Goal: Information Seeking & Learning: Learn about a topic

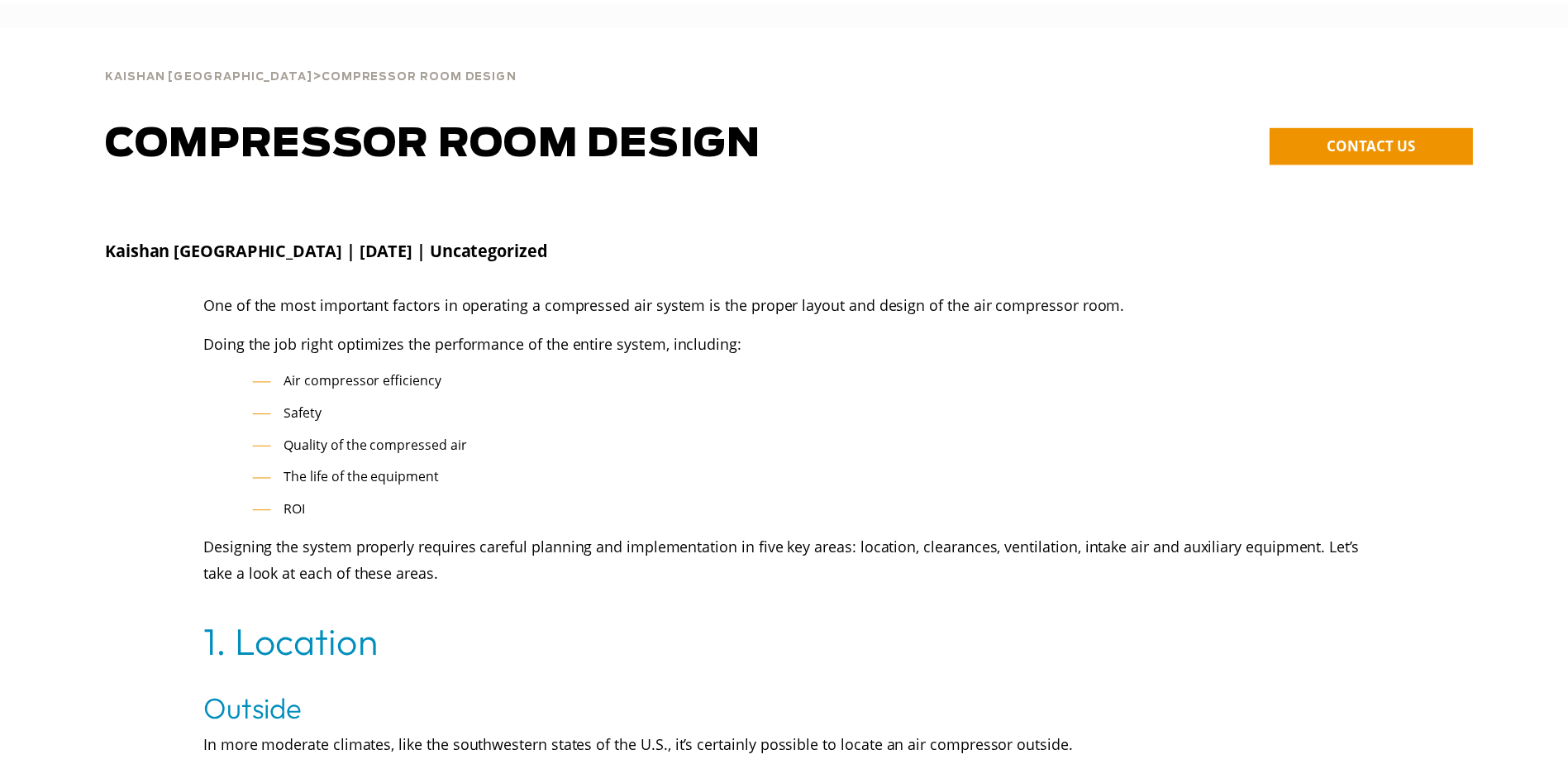
scroll to position [2771, 0]
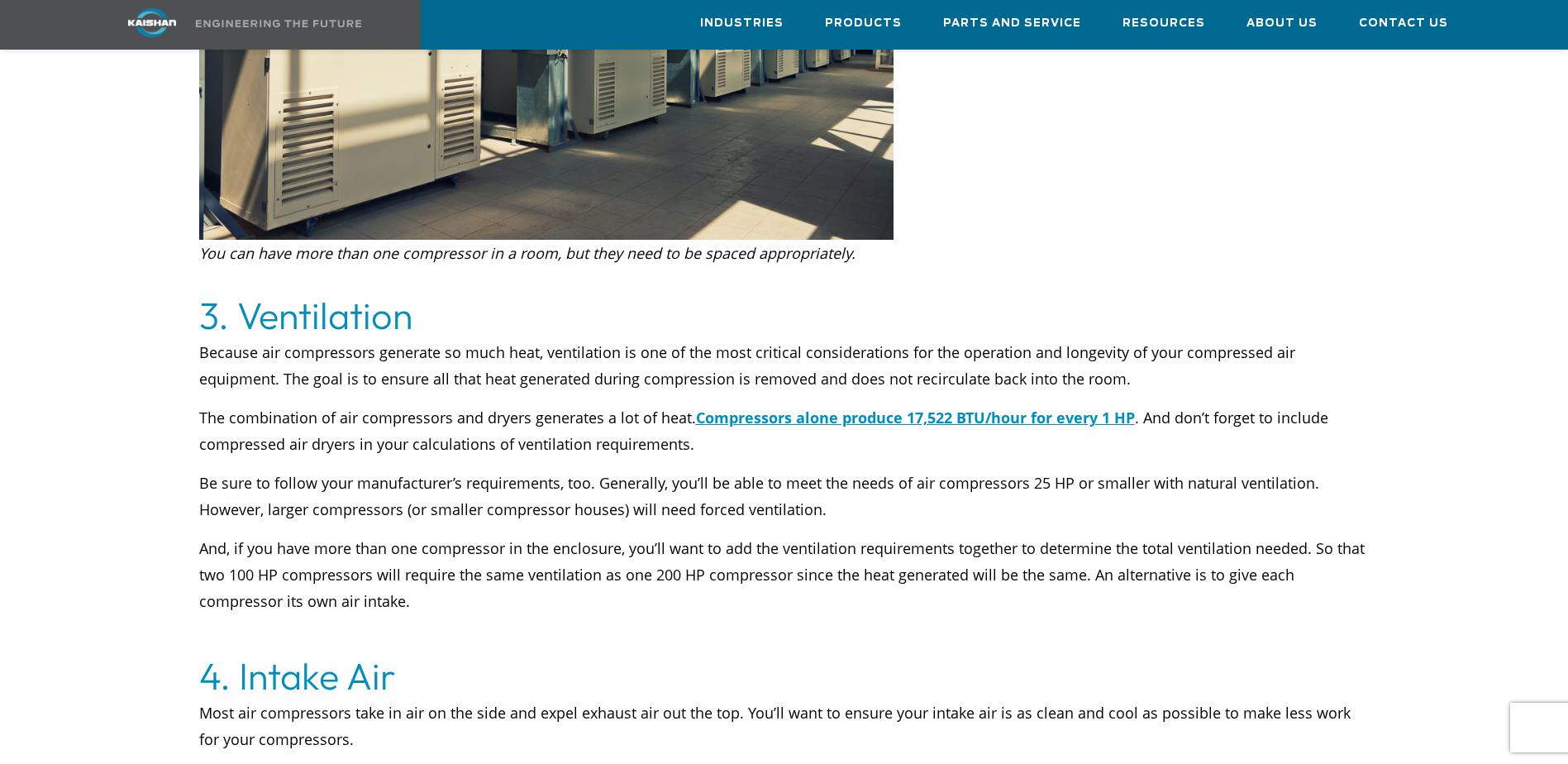
click at [34, 395] on div "**********" at bounding box center [784, 87] width 1568 height 5329
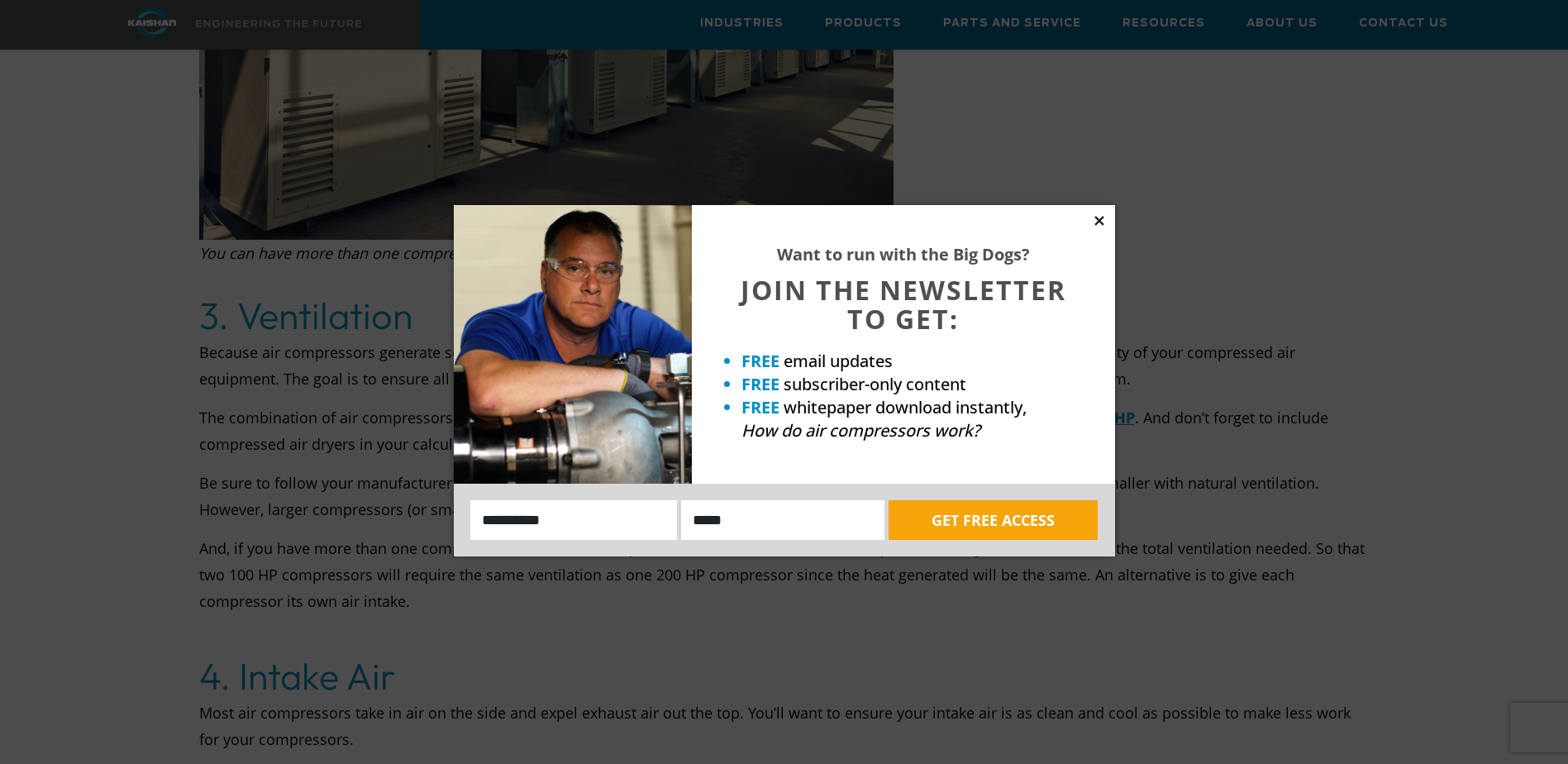
click at [1102, 221] on icon at bounding box center [1099, 220] width 15 height 15
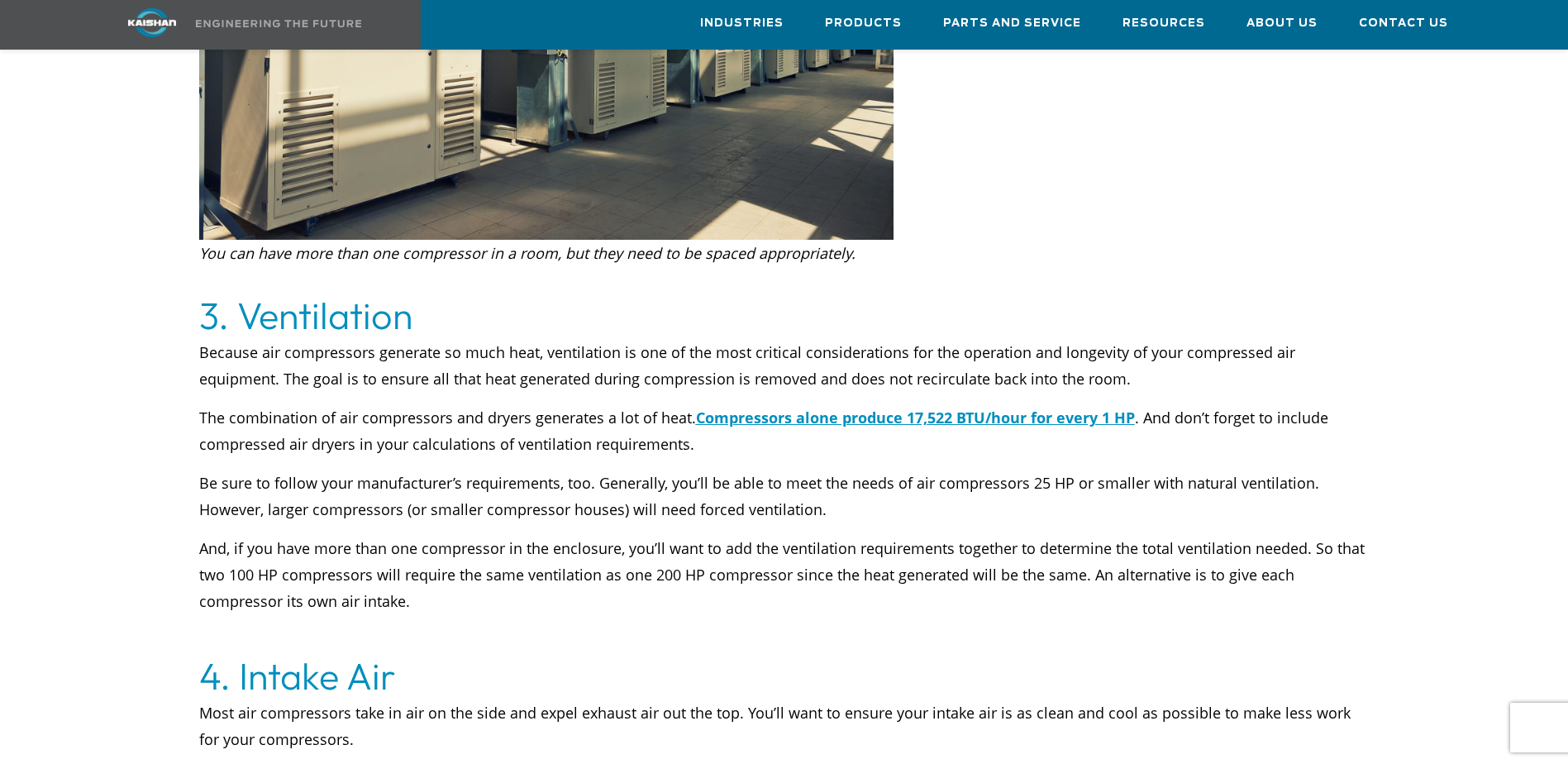
click at [512, 475] on span "Be sure to follow your manufacturer’s requirements, too. Generally, you’ll be a…" at bounding box center [759, 496] width 1120 height 46
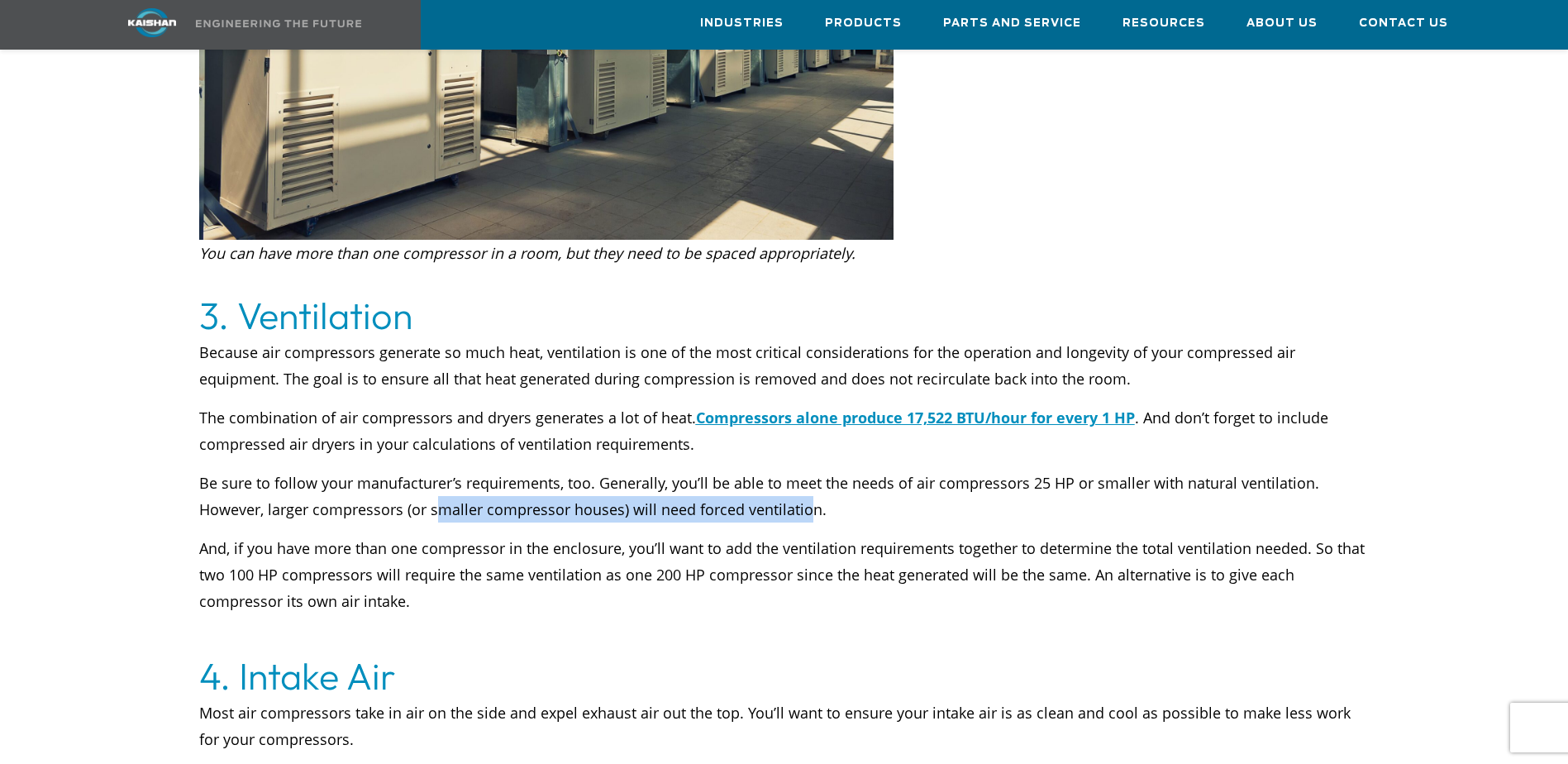
drag, startPoint x: 433, startPoint y: 485, endPoint x: 802, endPoint y: 488, distance: 369.0
click at [802, 488] on span "Be sure to follow your manufacturer’s requirements, too. Generally, you’ll be a…" at bounding box center [759, 496] width 1120 height 46
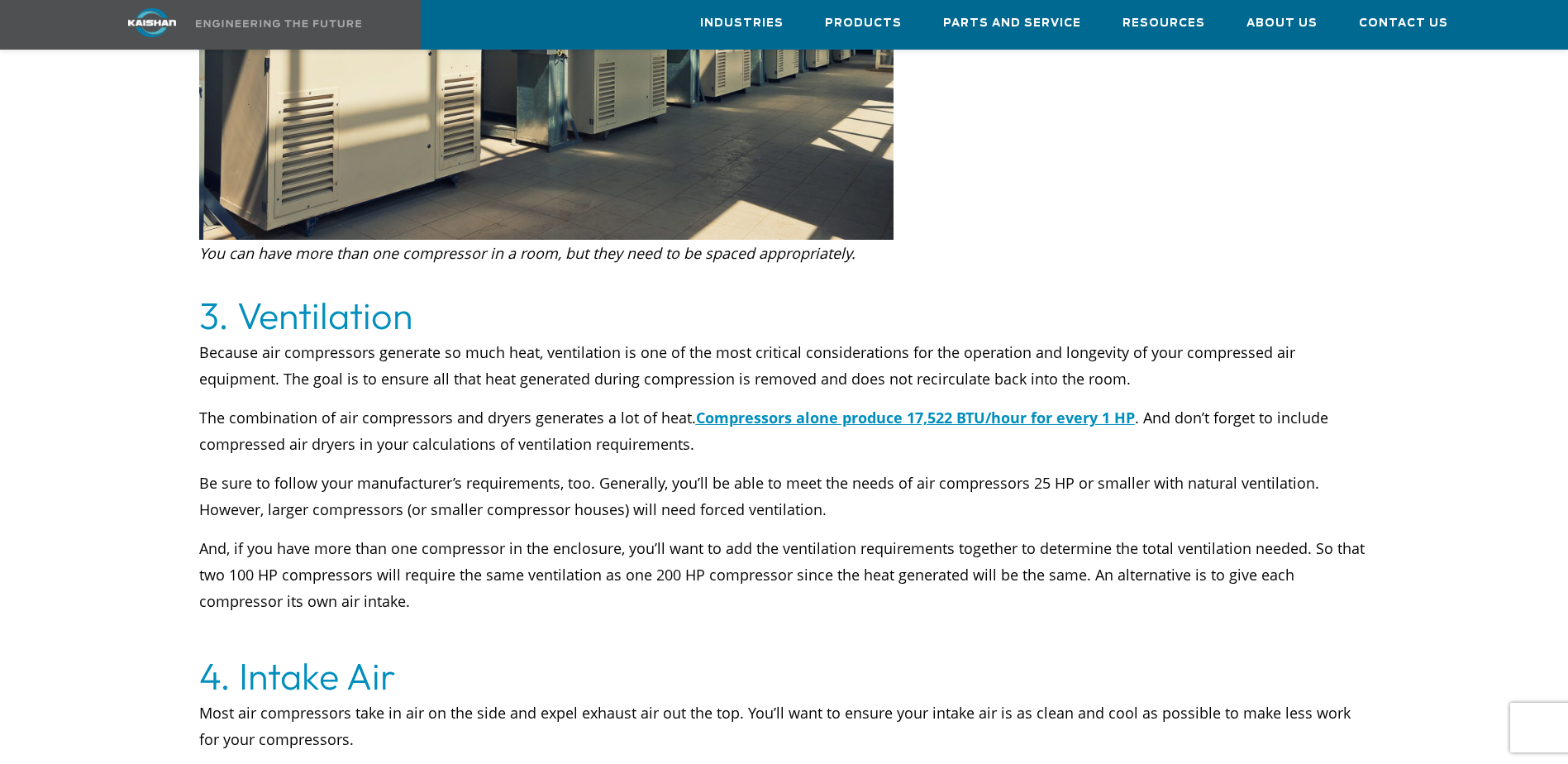
click at [430, 535] on p "And, if you have more than one compressor in the enclosure, you’ll want to add …" at bounding box center [784, 574] width 1170 height 79
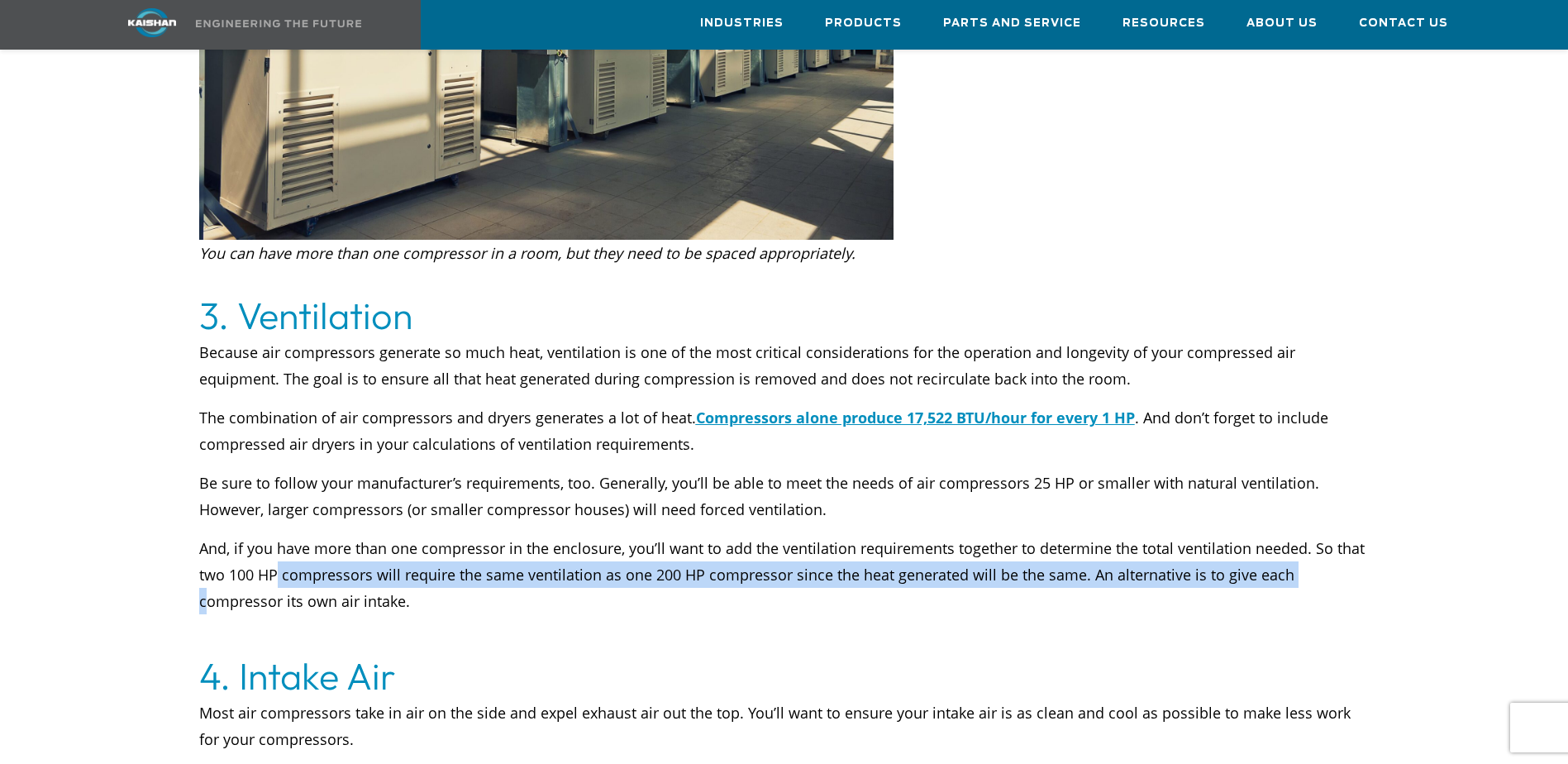
drag, startPoint x: 279, startPoint y: 549, endPoint x: 1290, endPoint y: 552, distance: 1011.0
click at [1290, 552] on p "And, if you have more than one compressor in the enclosure, you’ll want to add …" at bounding box center [784, 574] width 1170 height 79
click at [1086, 550] on p "And, if you have more than one compressor in the enclosure, you’ll want to add …" at bounding box center [784, 574] width 1170 height 79
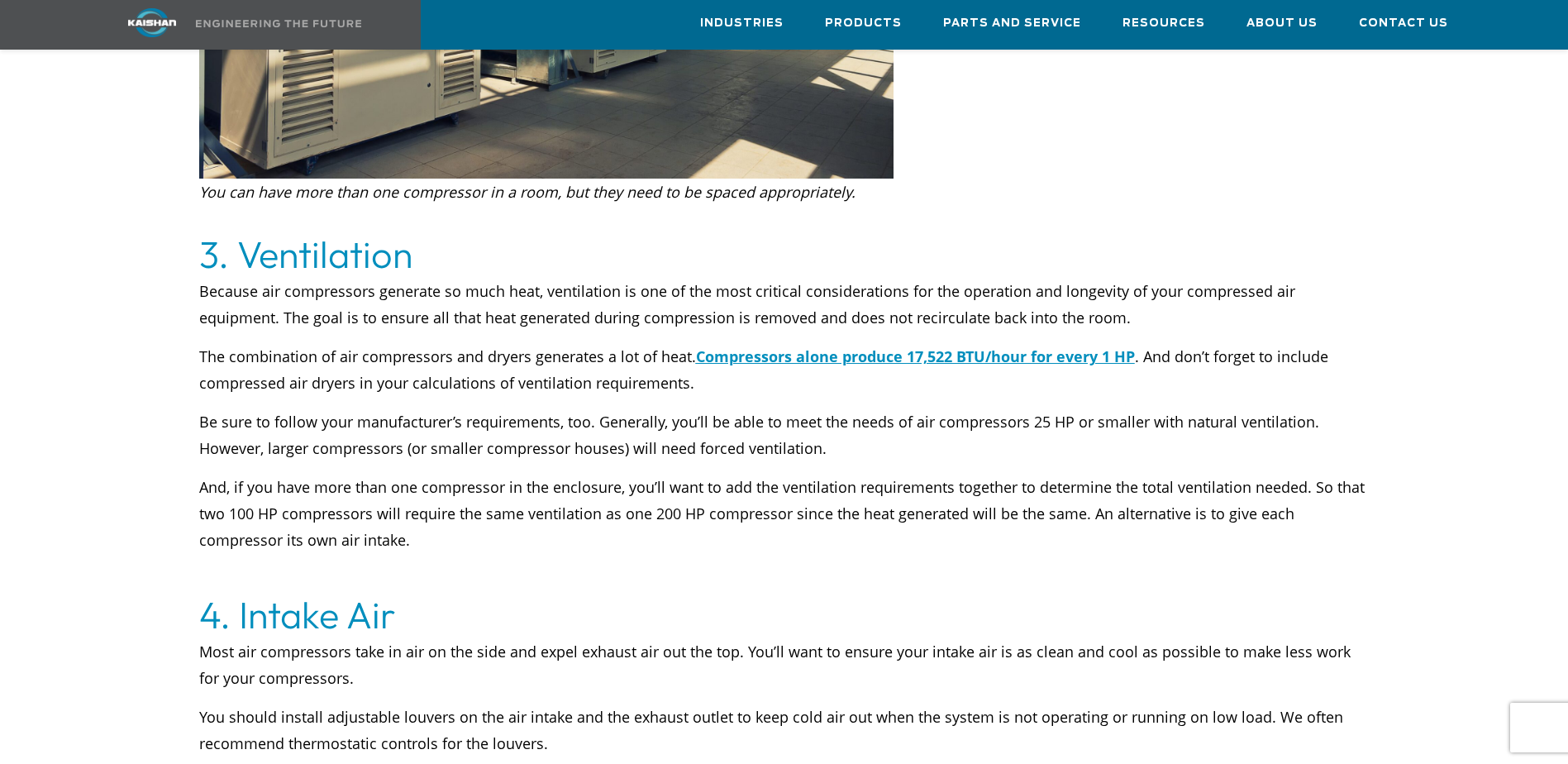
scroll to position [2688, 0]
